Goal: Check status: Check status

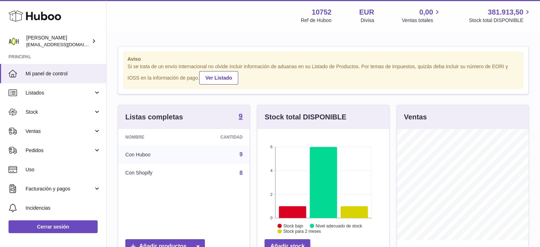
scroll to position [111, 132]
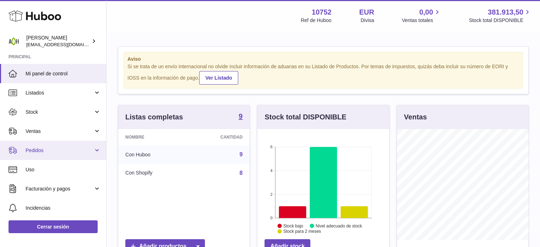
click at [95, 153] on link "Pedidos" at bounding box center [53, 149] width 106 height 19
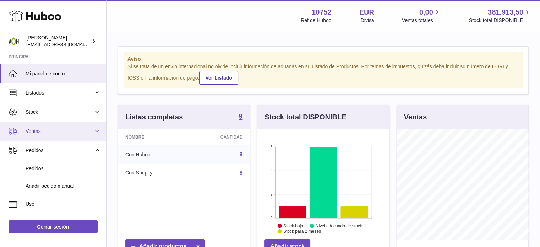
click at [93, 127] on link "Ventas" at bounding box center [53, 130] width 106 height 19
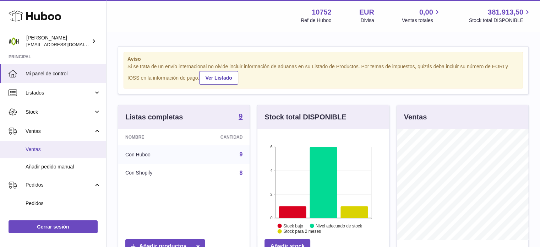
click at [66, 146] on span "Ventas" at bounding box center [63, 149] width 75 height 7
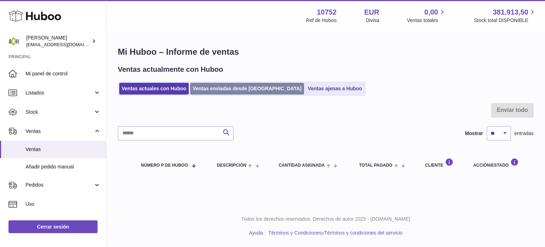
click at [236, 89] on link "Ventas enviadas desde [GEOGRAPHIC_DATA]" at bounding box center [247, 89] width 114 height 12
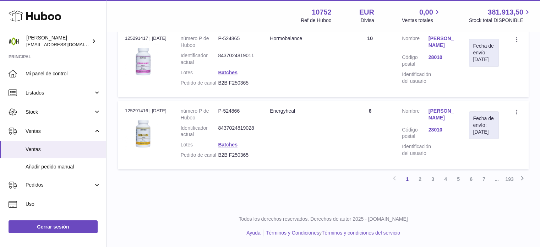
scroll to position [781, 0]
click at [417, 185] on link "2" at bounding box center [419, 178] width 13 height 13
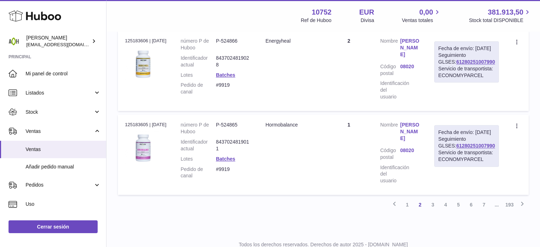
scroll to position [855, 0]
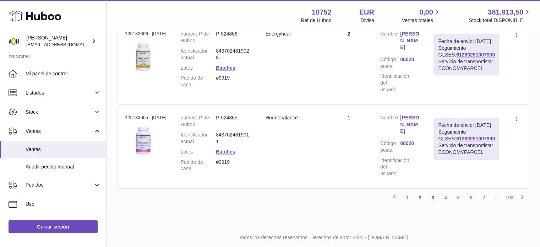
click at [431, 191] on link "3" at bounding box center [432, 197] width 13 height 13
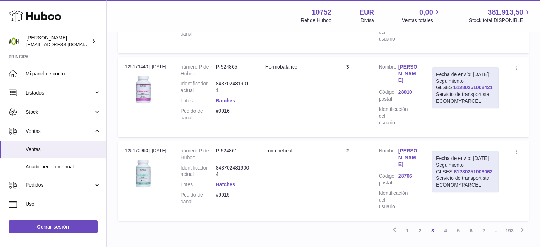
scroll to position [800, 0]
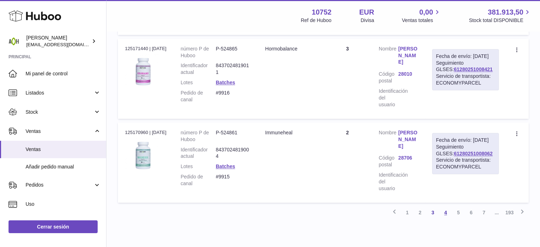
click at [444, 206] on link "4" at bounding box center [445, 212] width 13 height 13
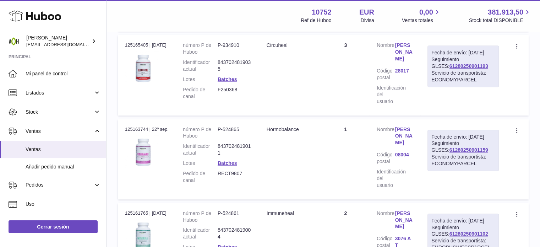
scroll to position [637, 0]
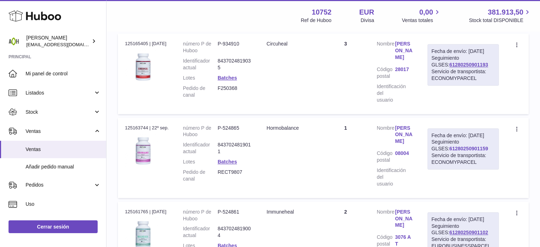
click at [457, 151] on link "61280250901159" at bounding box center [468, 148] width 39 height 6
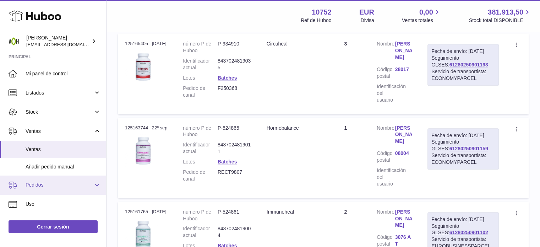
click at [50, 185] on span "Pedidos" at bounding box center [60, 184] width 68 height 7
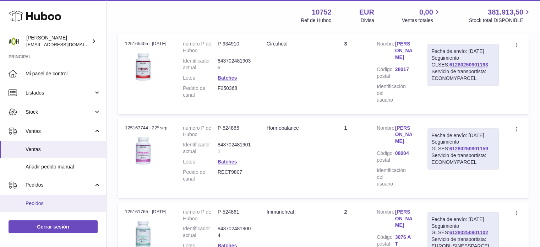
click at [40, 206] on link "Pedidos" at bounding box center [53, 202] width 106 height 17
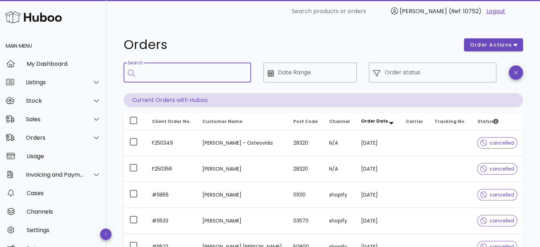
click at [160, 73] on input "Search" at bounding box center [192, 72] width 106 height 11
paste input "****"
type input "****"
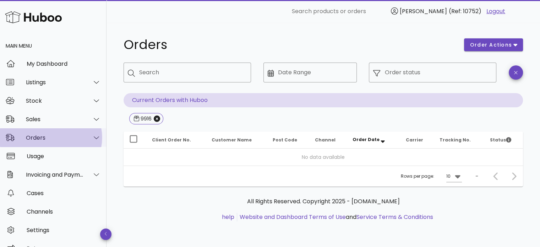
click at [94, 134] on icon at bounding box center [96, 137] width 5 height 6
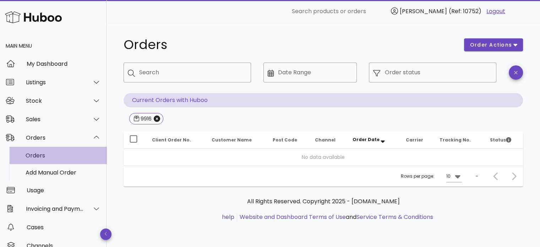
click at [35, 156] on div "Orders" at bounding box center [63, 155] width 75 height 7
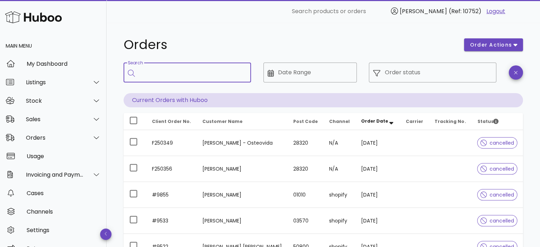
click at [177, 72] on input "Search" at bounding box center [192, 72] width 106 height 11
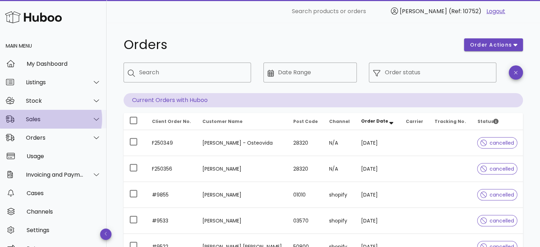
click at [94, 121] on icon at bounding box center [96, 119] width 5 height 6
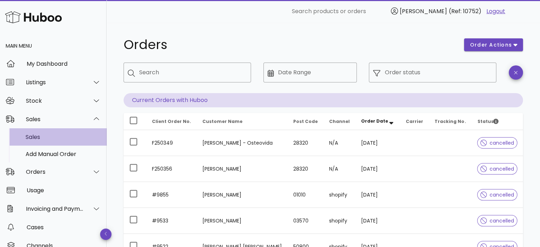
click at [43, 141] on div "Sales" at bounding box center [63, 136] width 75 height 15
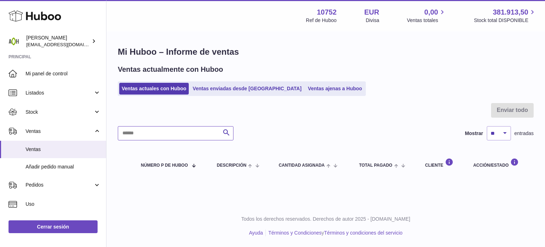
click at [160, 139] on input "text" at bounding box center [176, 133] width 116 height 14
paste input "****"
type input "****"
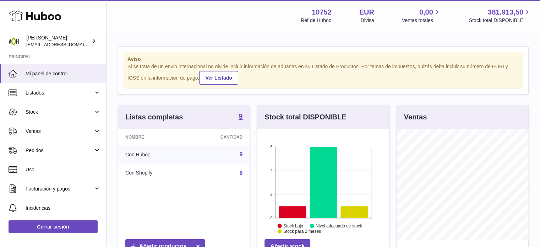
scroll to position [354660, 354639]
click at [79, 129] on span "Ventas" at bounding box center [60, 131] width 68 height 7
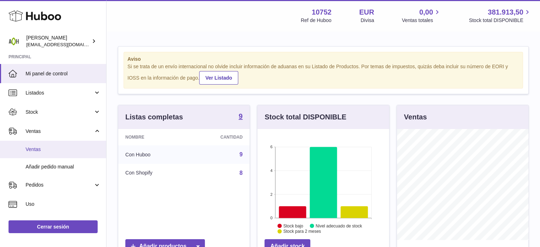
click at [72, 147] on span "Ventas" at bounding box center [63, 149] width 75 height 7
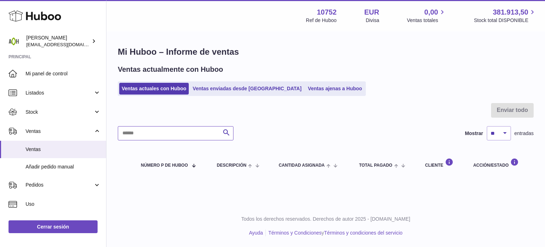
click at [171, 130] on input "text" at bounding box center [176, 133] width 116 height 14
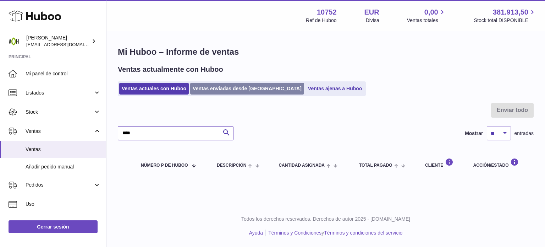
type input "****"
click at [214, 86] on link "Ventas enviadas desde [GEOGRAPHIC_DATA]" at bounding box center [247, 89] width 114 height 12
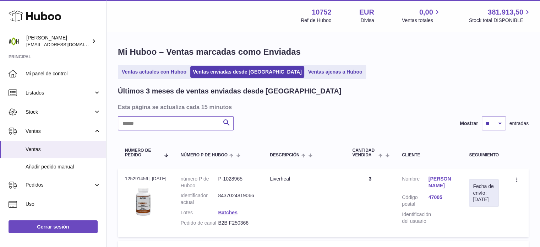
click at [181, 129] on input "text" at bounding box center [176, 123] width 116 height 14
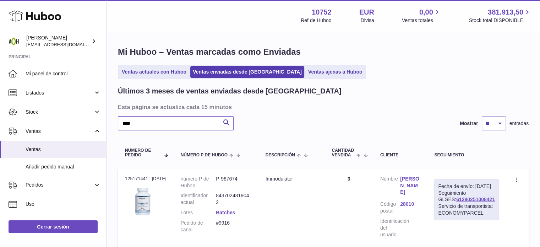
type input "****"
